Goal: Task Accomplishment & Management: Use online tool/utility

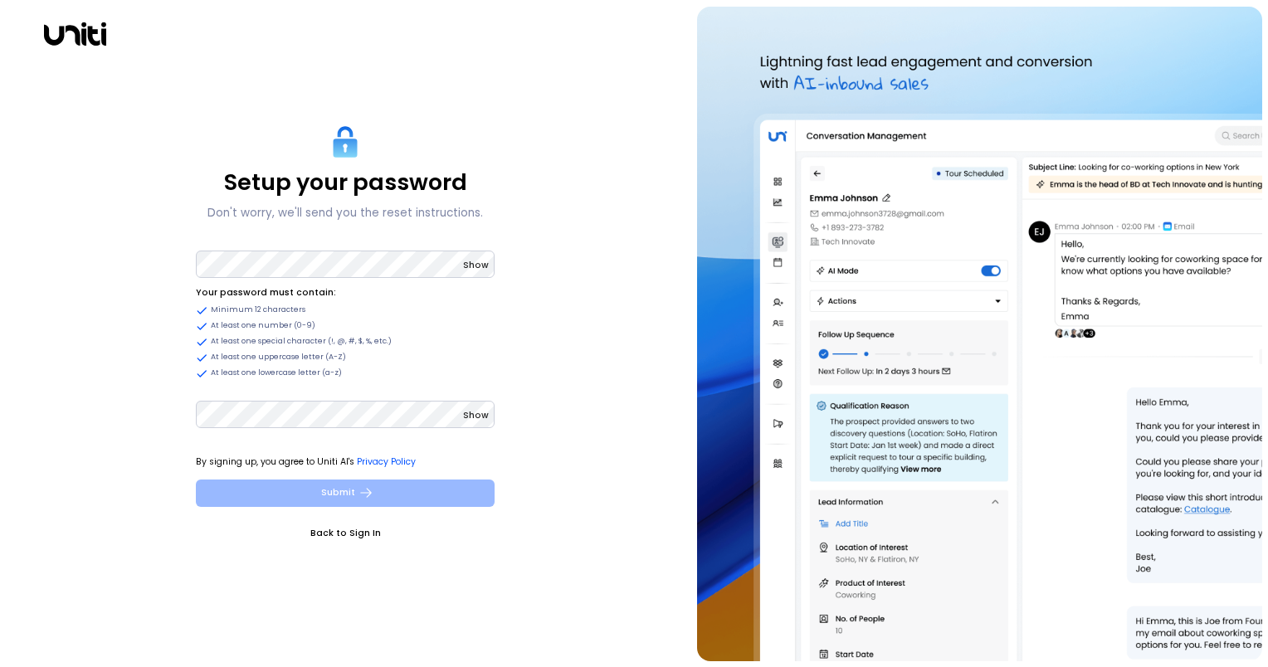
click at [397, 497] on button "Submit" at bounding box center [345, 492] width 299 height 27
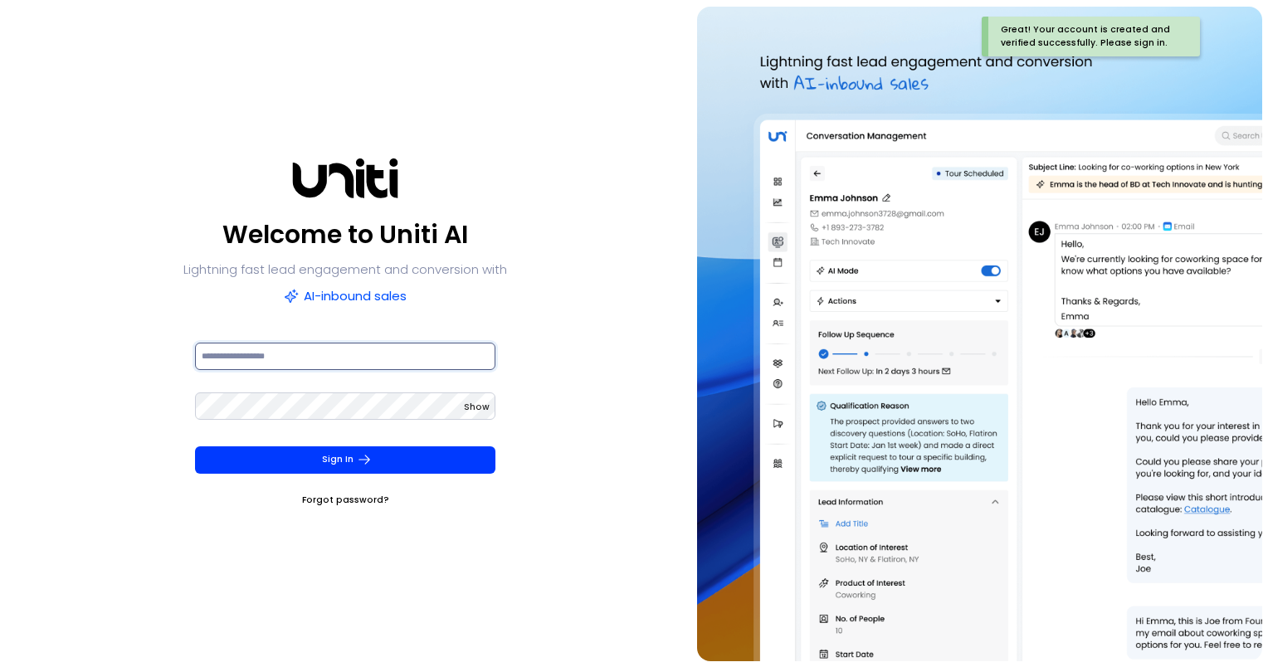
click at [381, 362] on input at bounding box center [345, 356] width 301 height 27
type input "**********"
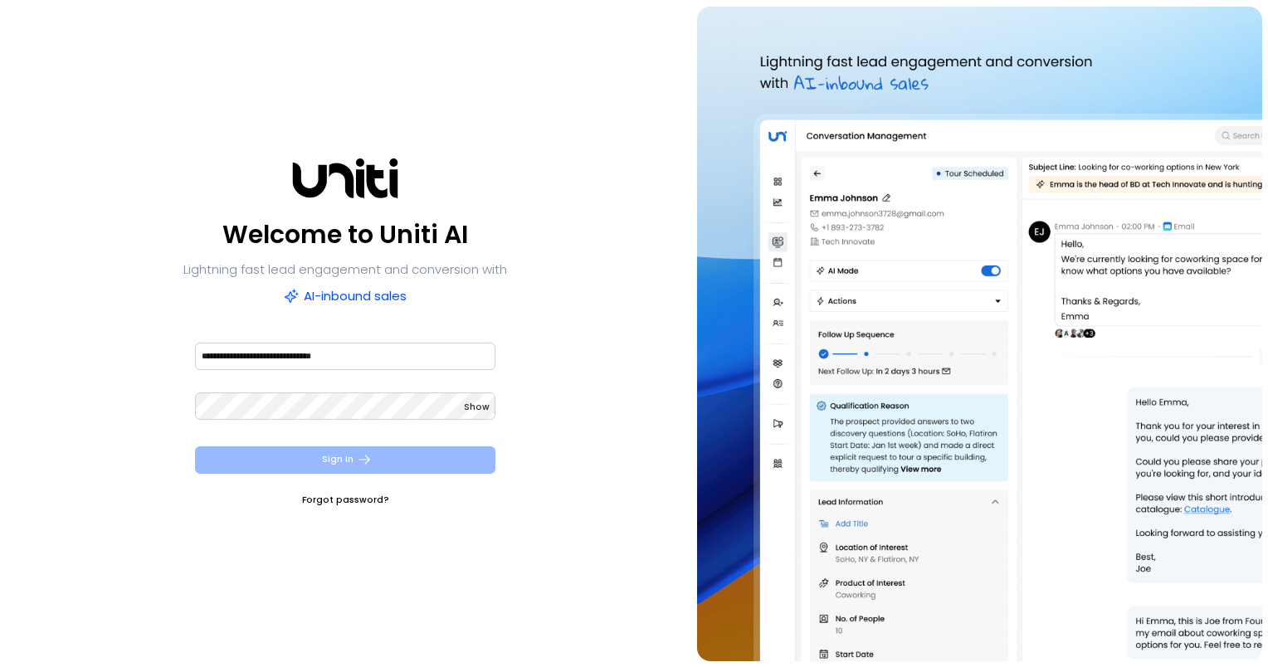
click at [385, 460] on button "Sign In" at bounding box center [345, 459] width 301 height 27
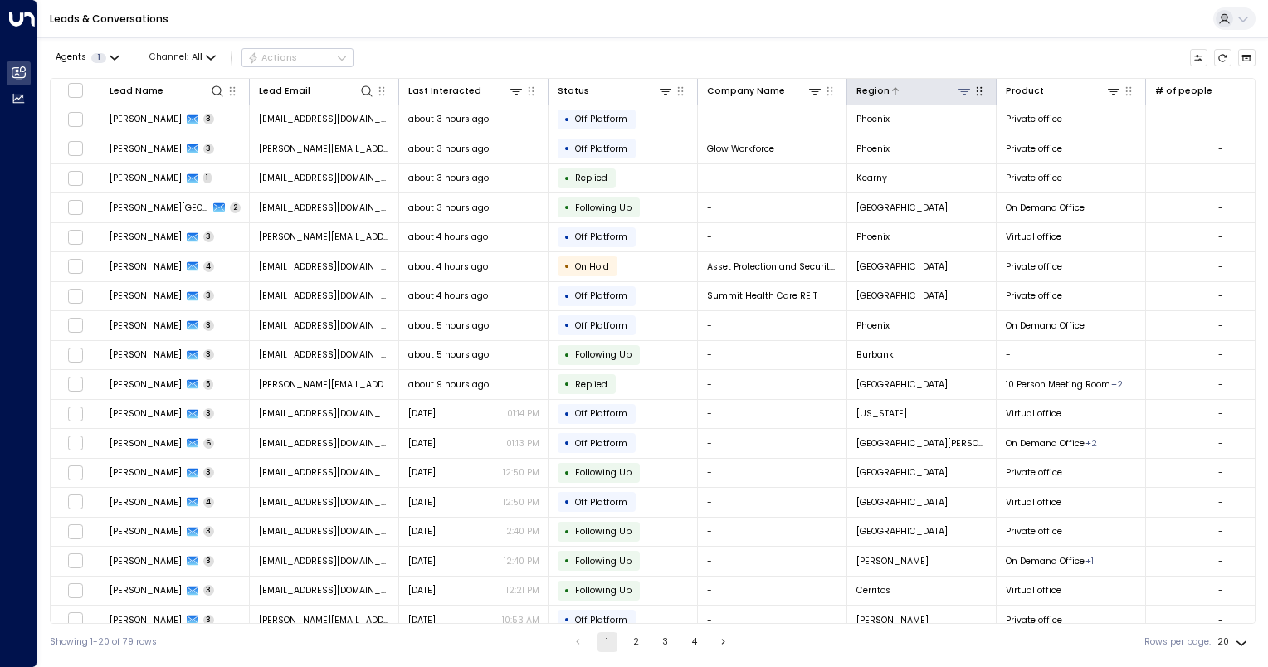
click at [966, 90] on icon at bounding box center [963, 91] width 13 height 13
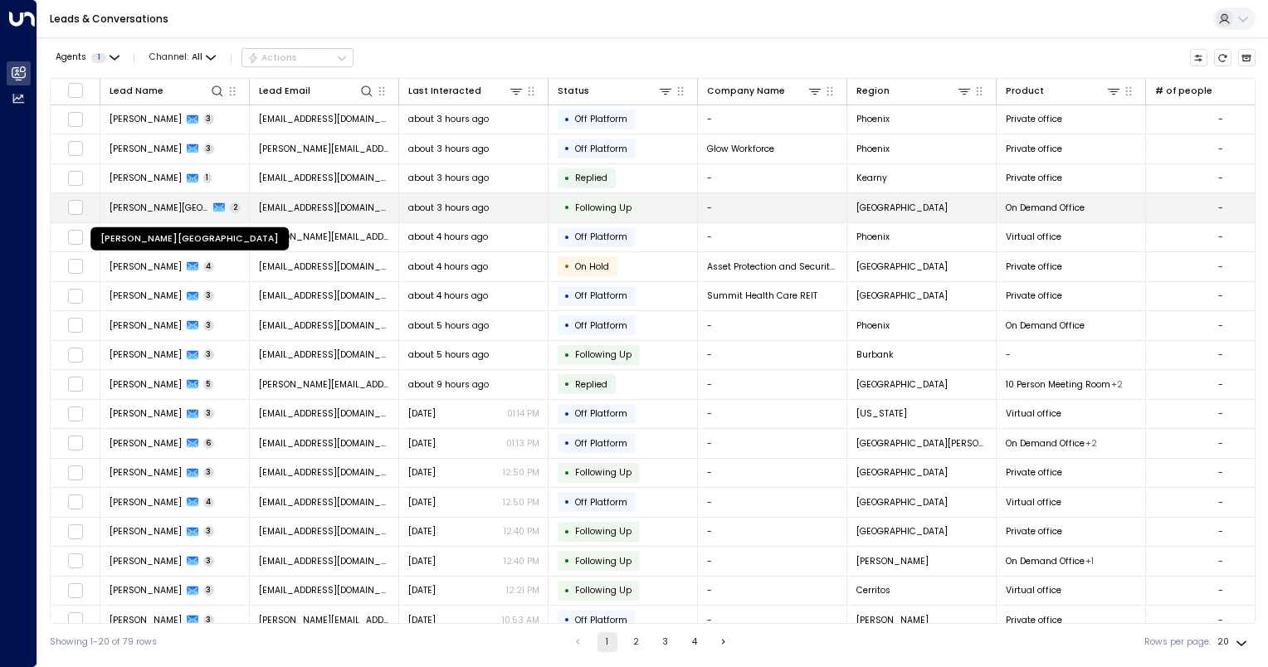
click at [149, 202] on span "[PERSON_NAME][GEOGRAPHIC_DATA]" at bounding box center [159, 208] width 100 height 12
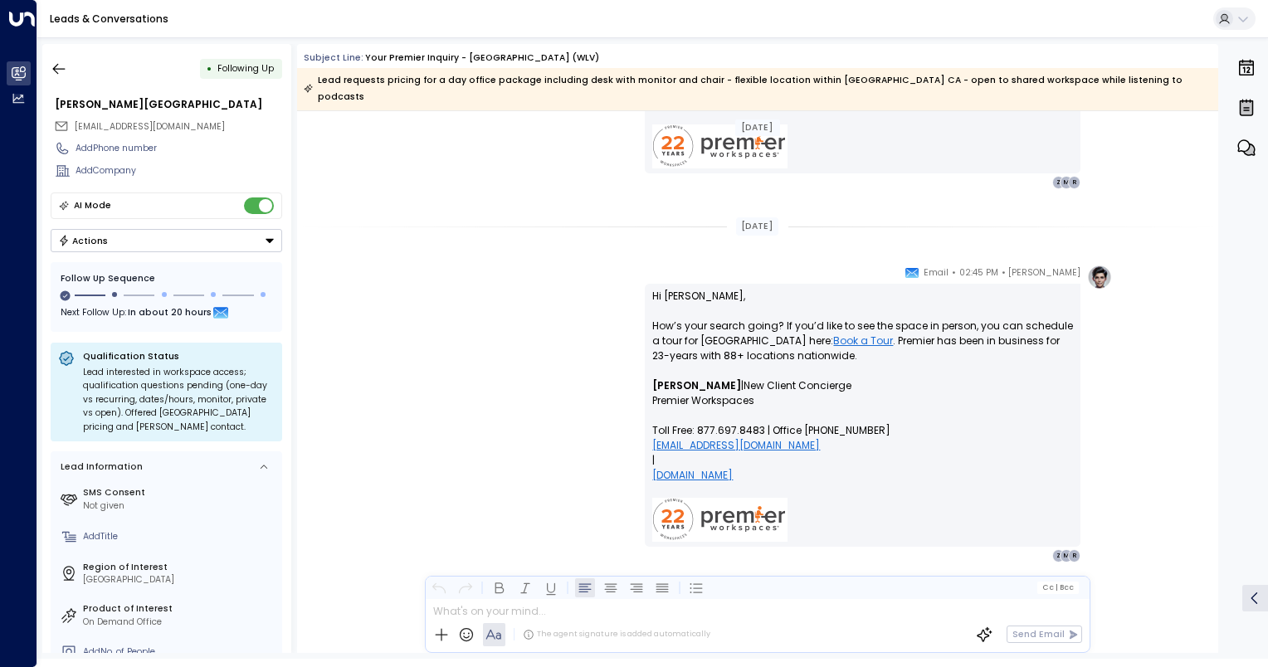
scroll to position [1676, 0]
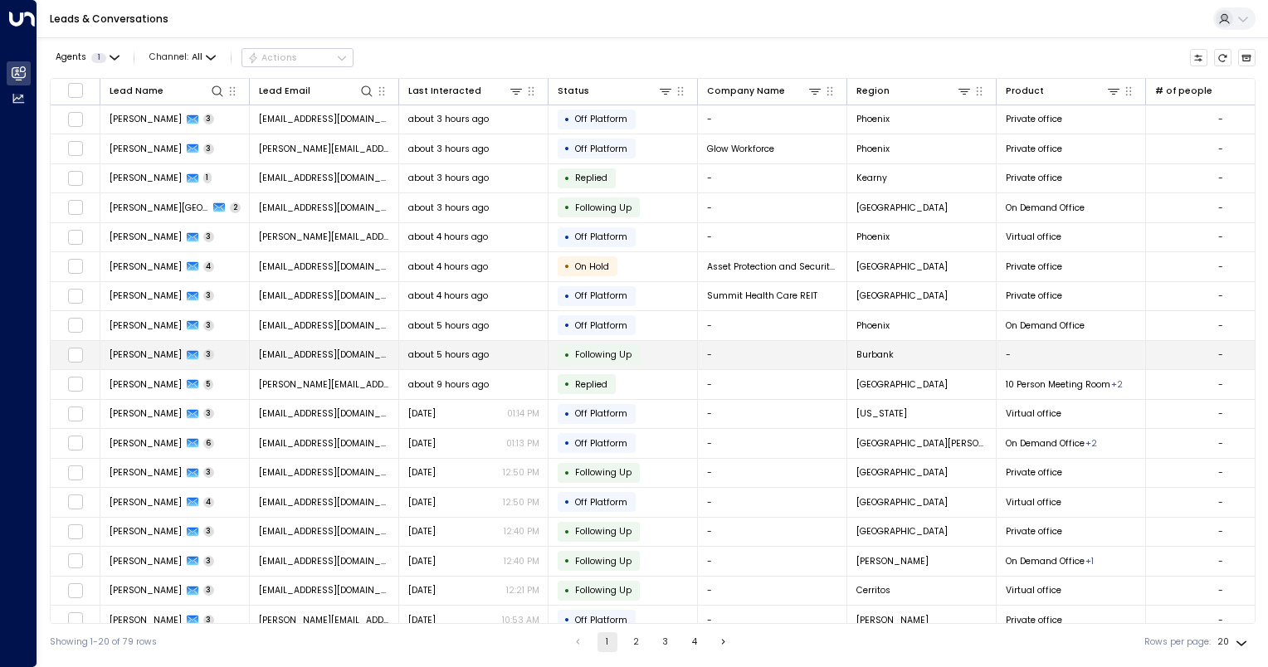
click at [147, 353] on span "[PERSON_NAME]" at bounding box center [145, 354] width 72 height 12
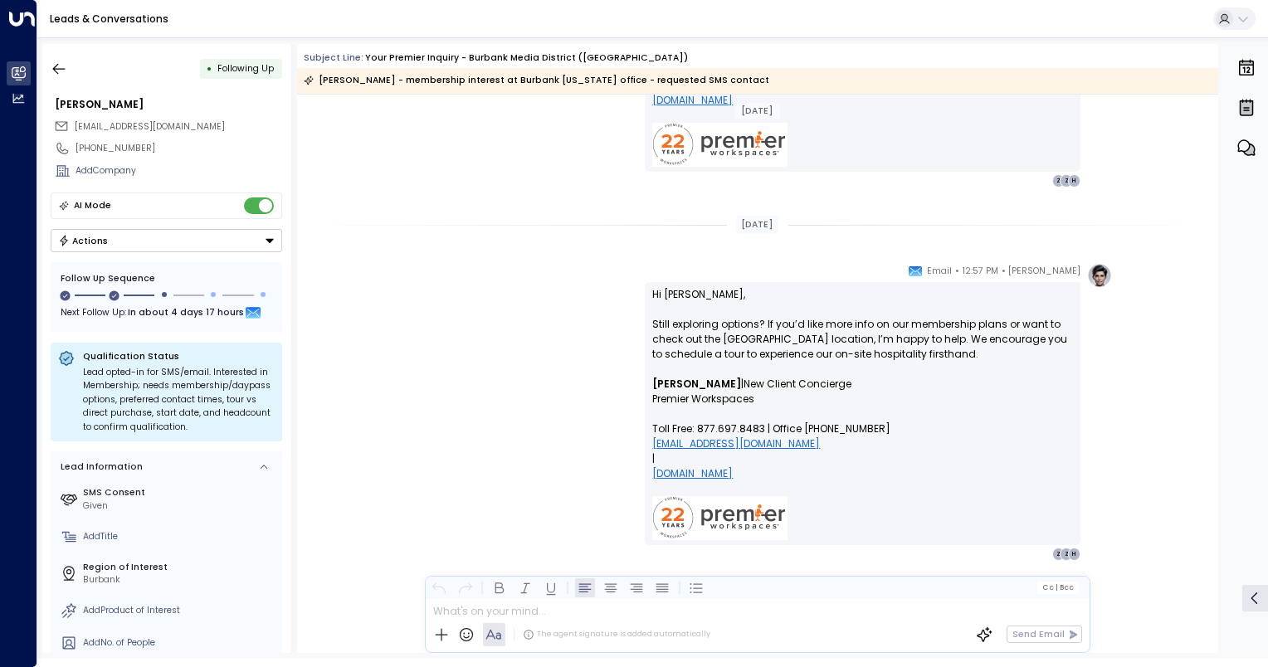
scroll to position [2140, 0]
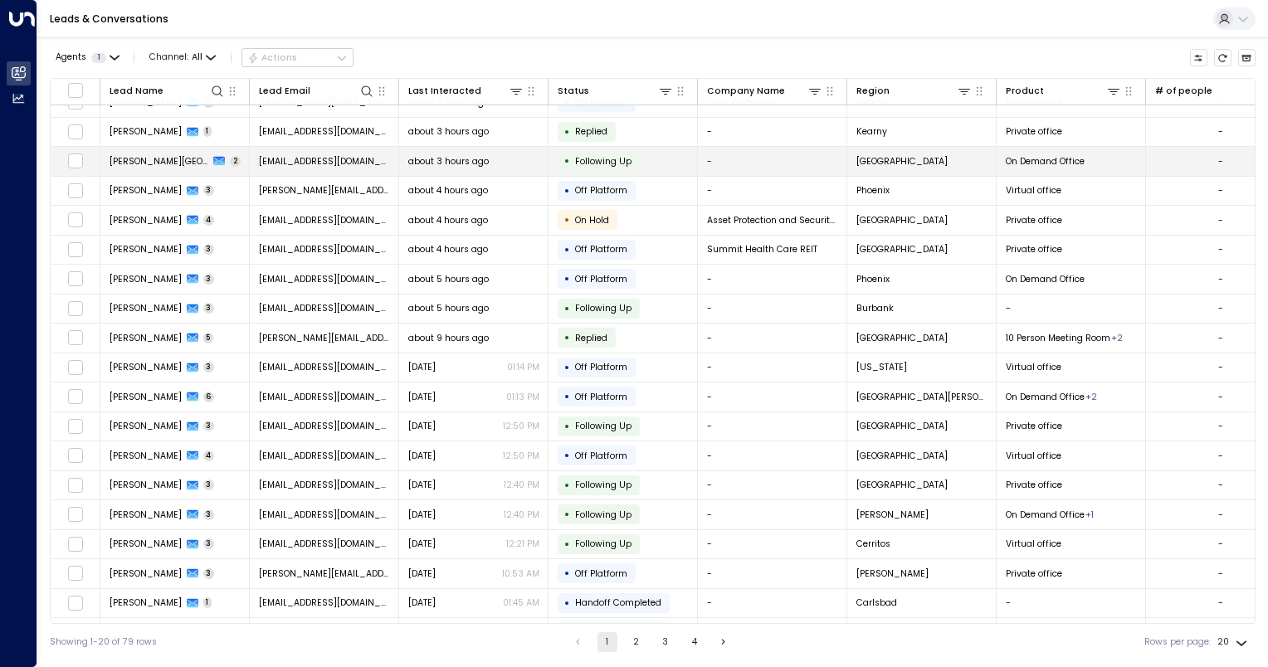
scroll to position [70, 0]
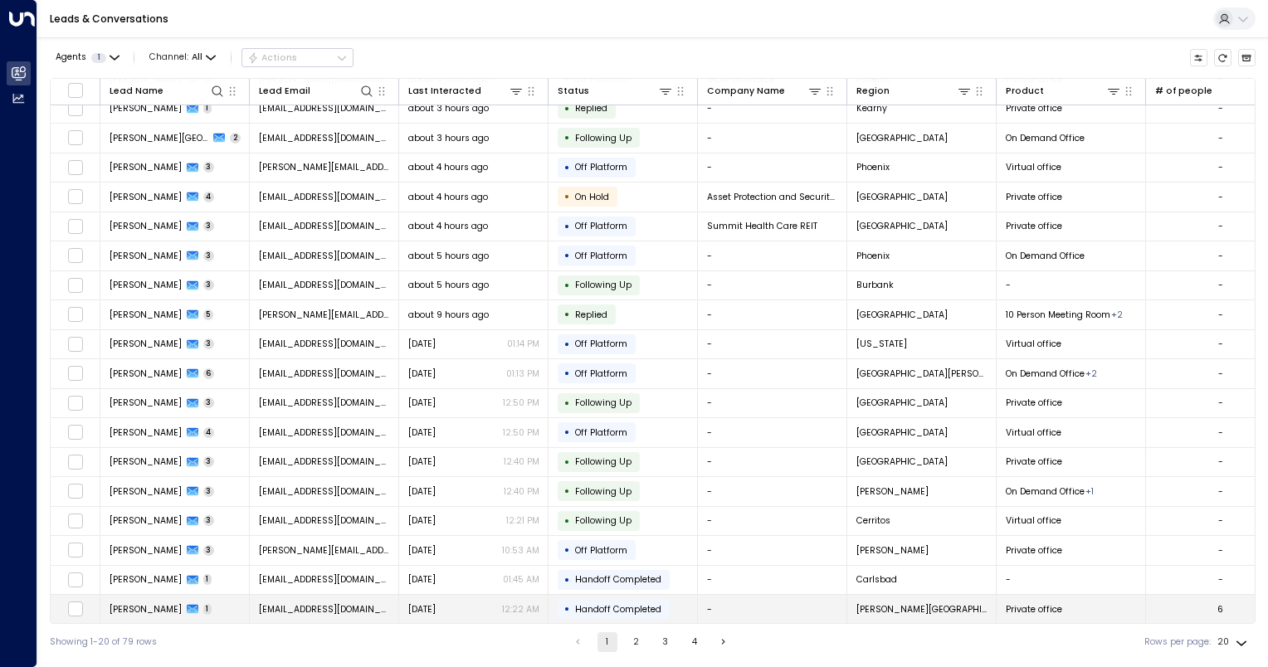
click at [149, 603] on span "[PERSON_NAME]" at bounding box center [145, 609] width 72 height 12
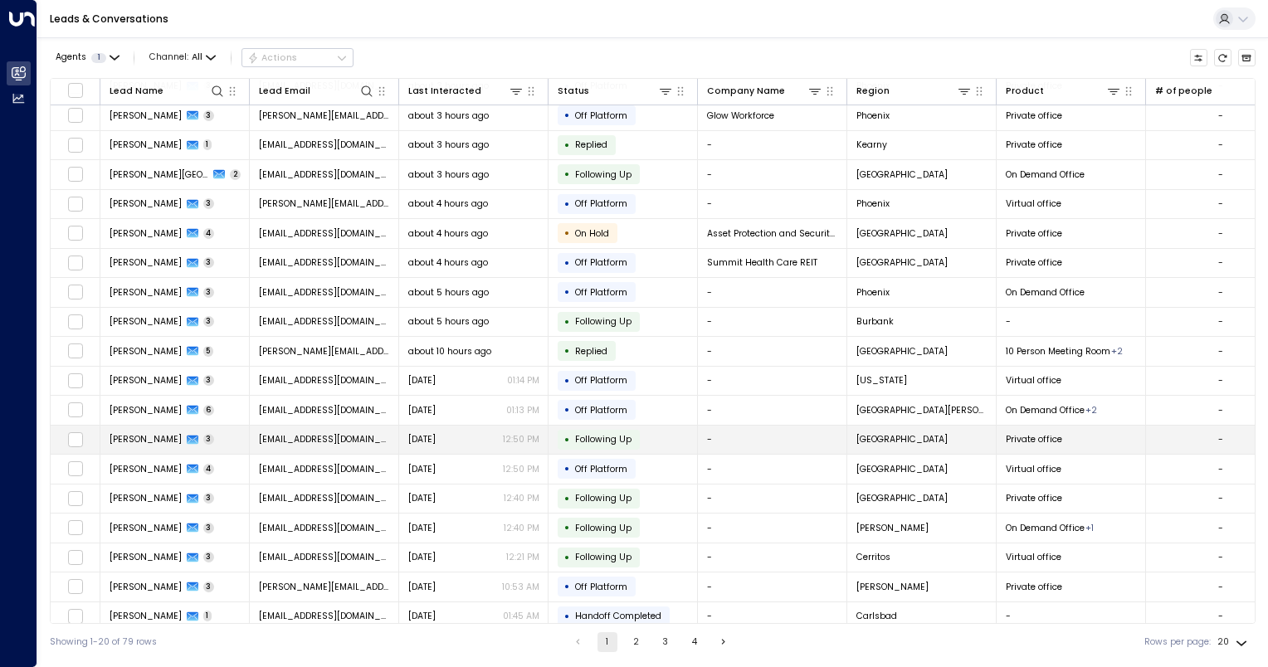
scroll to position [70, 0]
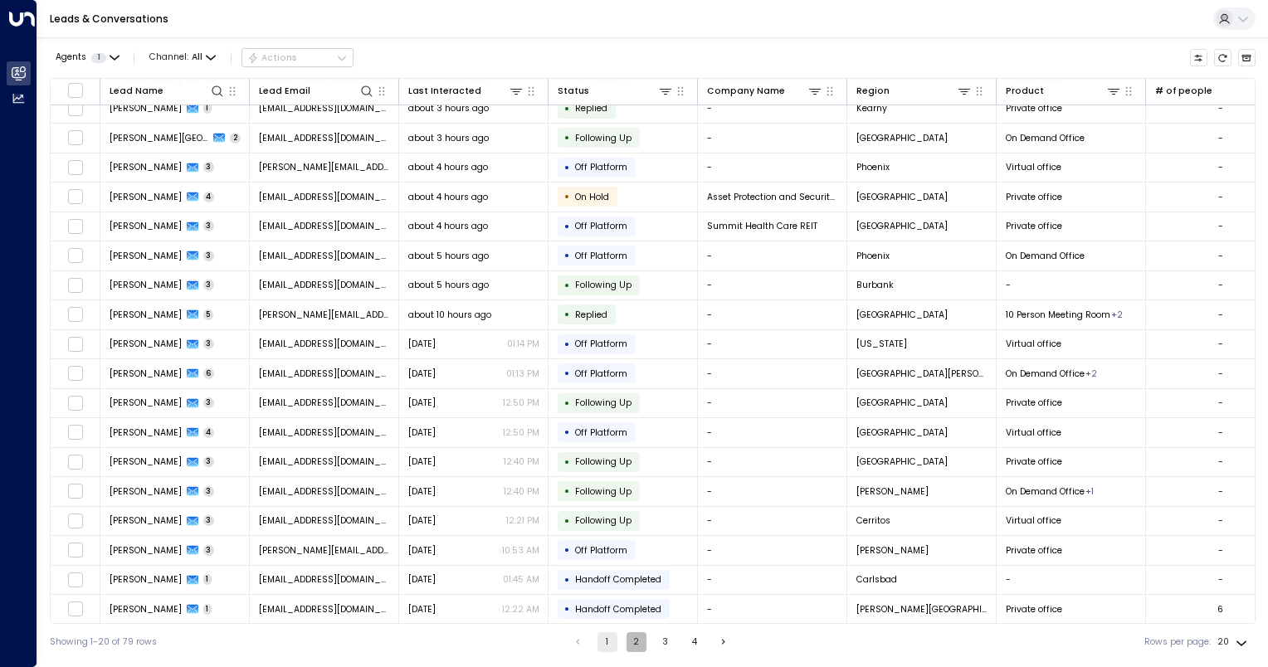
click at [634, 637] on button "2" at bounding box center [636, 642] width 20 height 20
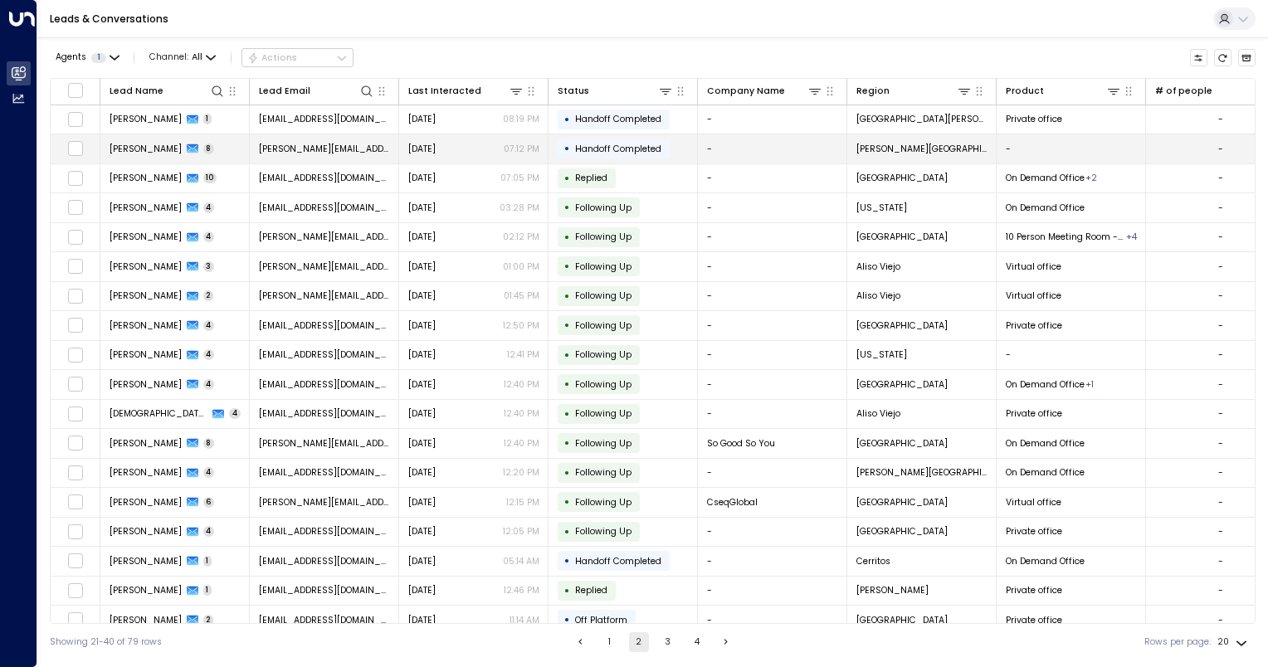
click at [127, 144] on span "[PERSON_NAME]" at bounding box center [145, 149] width 72 height 12
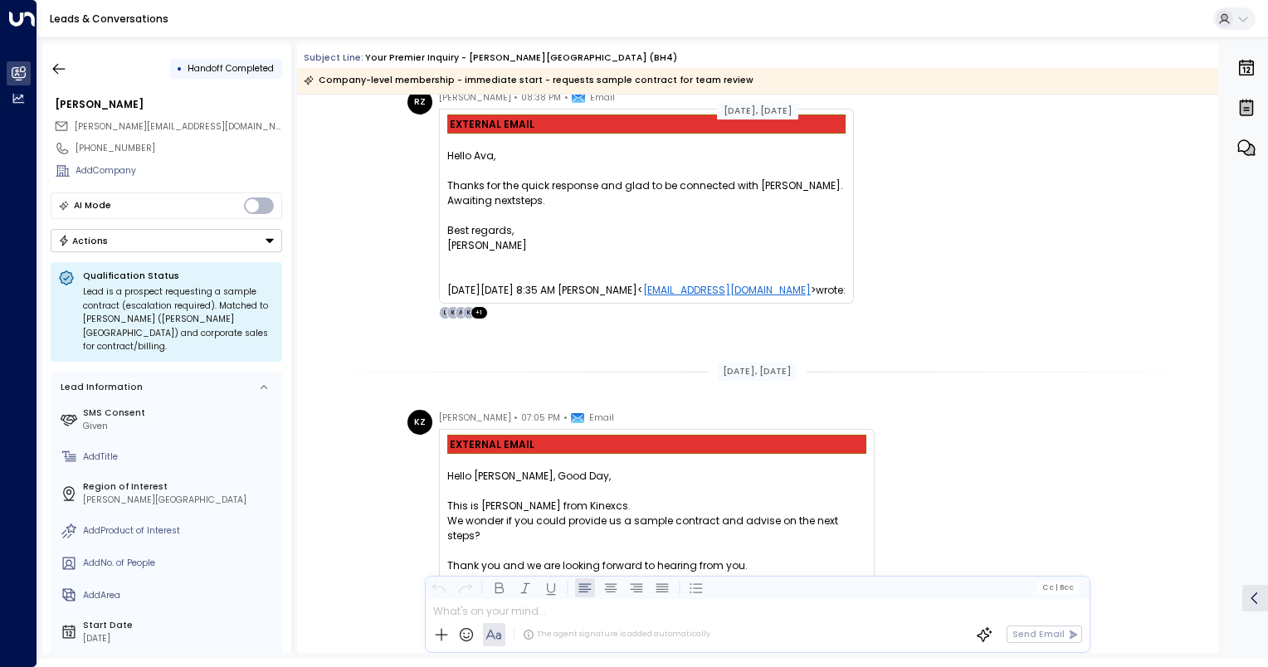
scroll to position [3401, 0]
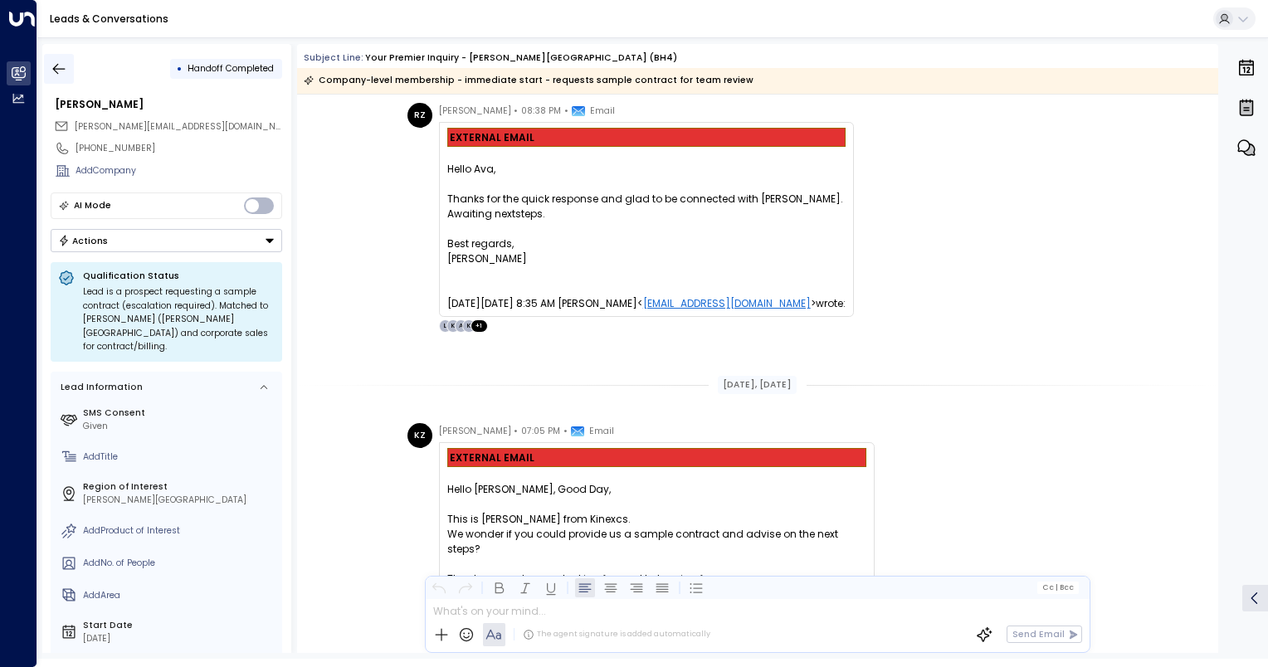
click at [60, 68] on icon "button" at bounding box center [59, 68] width 12 height 11
